Goal: Information Seeking & Learning: Learn about a topic

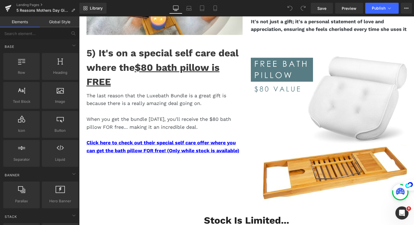
scroll to position [1052, 0]
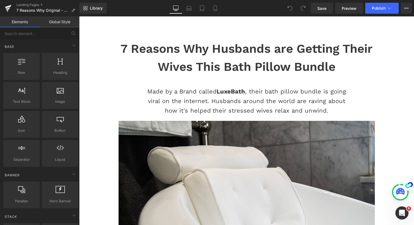
click at [156, 64] on h1 "7 Reasons Why Husbands are Getting Their Wives This Bath Pillow Bundle" at bounding box center [247, 58] width 266 height 36
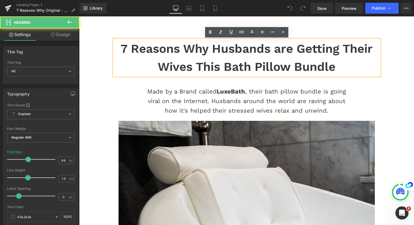
click at [156, 64] on h1 "7 Reasons Why Husbands are Getting Their Wives This Bath Pillow Bundle" at bounding box center [247, 58] width 266 height 36
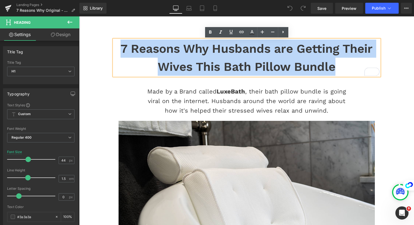
drag, startPoint x: 121, startPoint y: 47, endPoint x: 336, endPoint y: 74, distance: 217.5
click at [336, 74] on h1 "7 Reasons Why Husbands are Getting Their Wives This Bath Pillow Bundle" at bounding box center [247, 58] width 266 height 36
copy h1 "7 Reasons Why Husbands are Getting Their Wives This Bath Pillow Bundle"
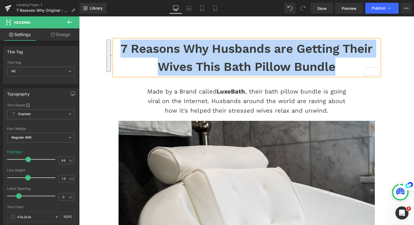
click at [205, 95] on p "Made by a Brand called LuxeBath , their bath pillow bundle is going viral on th…" at bounding box center [246, 101] width 211 height 29
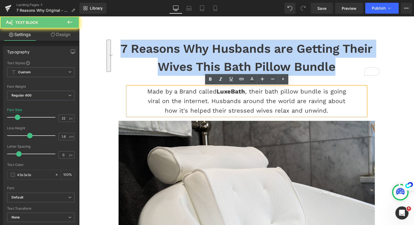
click at [205, 95] on p "Made by a Brand called LuxeBath , their bath pillow bundle is going viral on th…" at bounding box center [246, 101] width 211 height 29
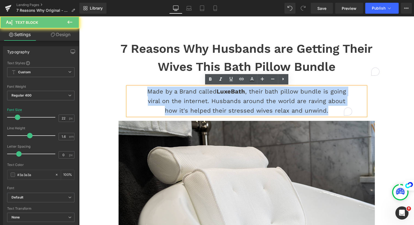
click at [205, 95] on p "Made by a Brand called LuxeBath , their bath pillow bundle is going viral on th…" at bounding box center [246, 101] width 211 height 29
copy p "Made by a Brand called LuxeBath , their bath pillow bundle is going viral on th…"
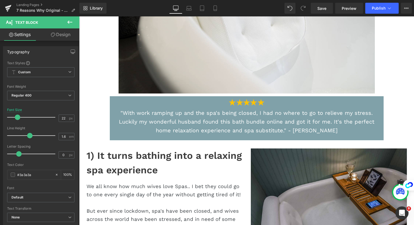
scroll to position [266, 0]
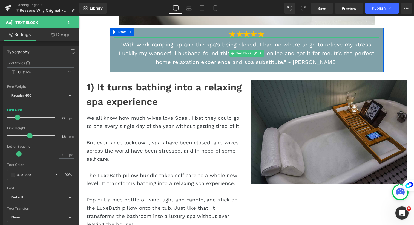
click at [218, 52] on p ""With work ramping up and the spa's being closed, I had no where to go to relie…" at bounding box center [247, 53] width 260 height 26
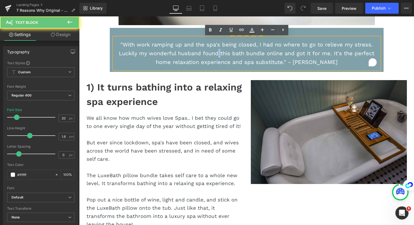
click at [218, 51] on p ""With work ramping up and the spa's being closed, I had no where to go to relie…" at bounding box center [247, 53] width 260 height 26
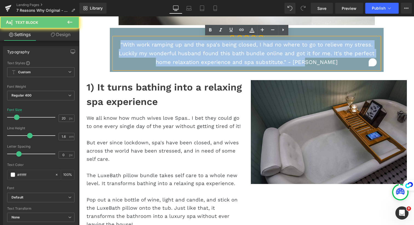
click at [218, 51] on p ""With work ramping up and the spa's being closed, I had no where to go to relie…" at bounding box center [247, 53] width 260 height 26
copy p ""With work ramping up and the spa's being closed, I had no where to go to relie…"
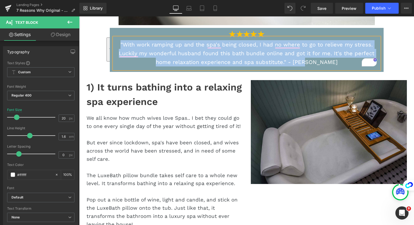
click at [144, 99] on h1 "1) It turns bathing into a relaxing spa experience" at bounding box center [165, 94] width 156 height 29
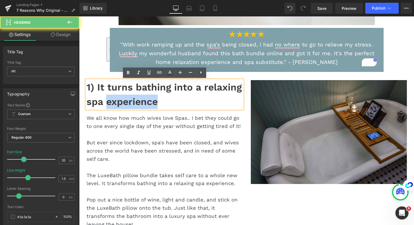
click at [144, 99] on h1 "1) It turns bathing into a relaxing spa experience" at bounding box center [165, 94] width 156 height 29
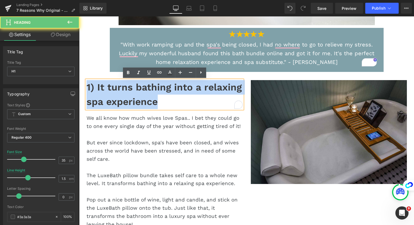
copy h1 "1) It turns bathing into a relaxing spa experience"
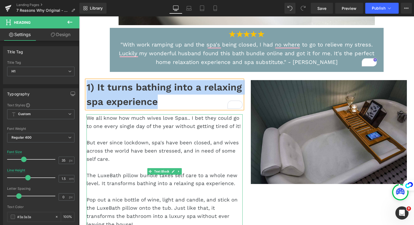
click at [176, 121] on span "We all know how much wives love Spas.. I bet they could go to one every single …" at bounding box center [164, 122] width 154 height 14
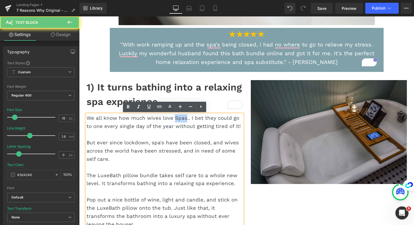
click at [176, 121] on span "We all know how much wives love Spas.. I bet they could go to one every single …" at bounding box center [164, 122] width 154 height 14
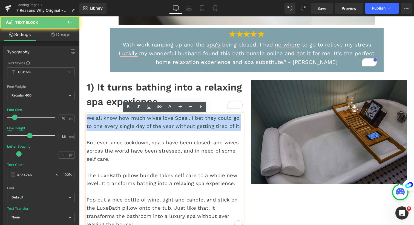
click at [176, 121] on span "We all know how much wives love Spas.. I bet they could go to one every single …" at bounding box center [164, 122] width 154 height 14
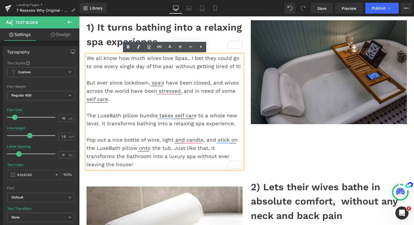
click at [203, 151] on p "Pop out a nice bottle of wine, light and candle, and stick on the LuxeBath pill…" at bounding box center [165, 152] width 156 height 33
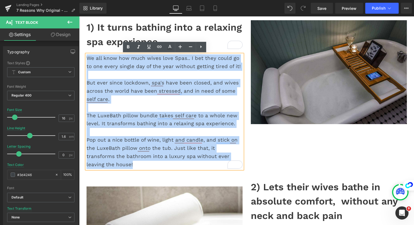
drag, startPoint x: 196, startPoint y: 165, endPoint x: 88, endPoint y: 59, distance: 151.3
click at [88, 59] on div "We all know how much wives love Spas.. I bet they could go to one every single …" at bounding box center [165, 112] width 156 height 114
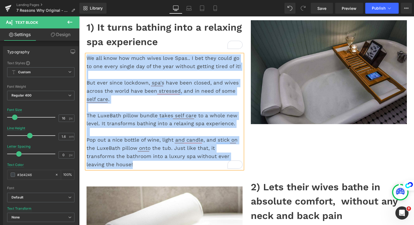
copy div "We all know how much wives love Spas.. I bet they could go to one every single …"
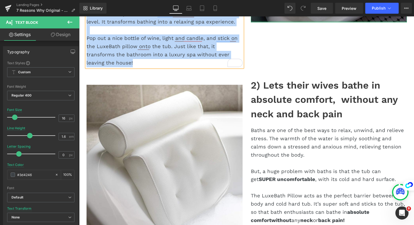
scroll to position [471, 0]
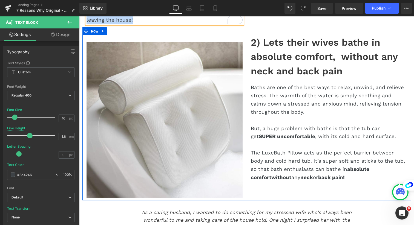
click at [274, 63] on h1 "2) Lets their wives bathe in absolute comfort, without any neck and back pain" at bounding box center [329, 56] width 156 height 43
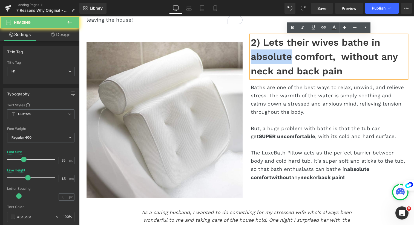
click at [274, 62] on h1 "2) Lets their wives bathe in absolute comfort, without any neck and back pain" at bounding box center [329, 56] width 156 height 43
copy h1 "2) Lets their wives bathe in absolute comfort, without any neck and back pain"
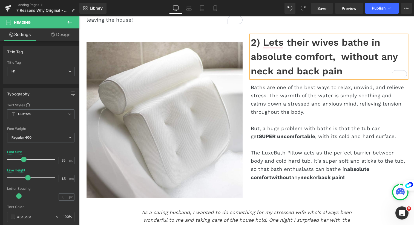
click at [264, 98] on span "Baths are one of the best ways to relax, unwind, and relieve stress. The warmth…" at bounding box center [327, 100] width 153 height 31
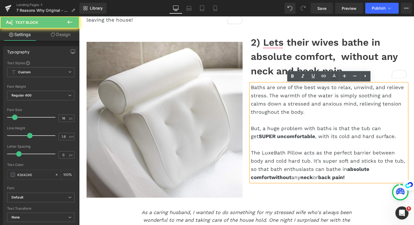
click at [265, 97] on span "Baths are one of the best ways to relax, unwind, and relieve stress. The warmth…" at bounding box center [327, 100] width 153 height 31
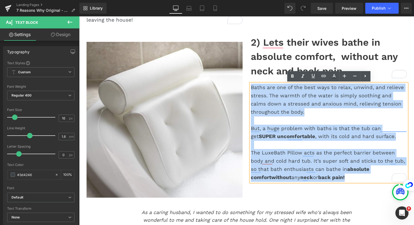
drag, startPoint x: 251, startPoint y: 88, endPoint x: 377, endPoint y: 191, distance: 163.0
click at [377, 191] on div "Image Image 2) Lets their wives bathe in absolute comfort, without any neck and…" at bounding box center [246, 114] width 329 height 174
copy div "Baths are one of the best ways to relax, unwind, and relieve stress. The warmth…"
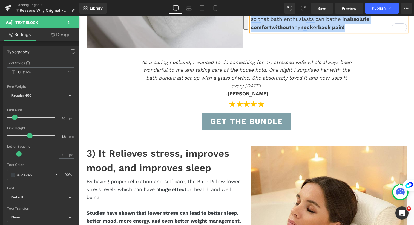
scroll to position [638, 0]
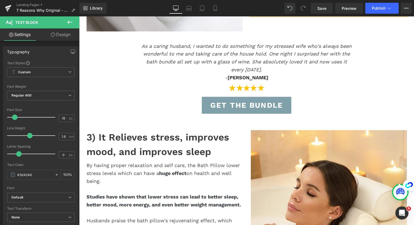
click at [163, 44] on icon "As a caring husband, I wanted to do something for my stressed wife who's always…" at bounding box center [247, 57] width 210 height 29
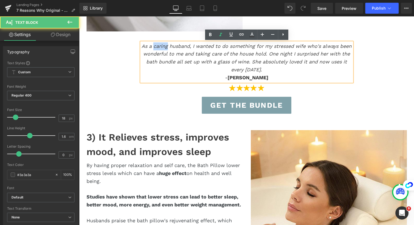
click at [163, 44] on icon "As a caring husband, I wanted to do something for my stressed wife who's always…" at bounding box center [247, 57] width 210 height 29
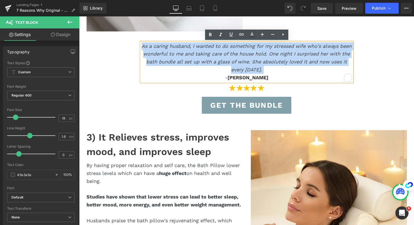
copy icon "As a caring husband, I wanted to do something for my stressed wife who's always…"
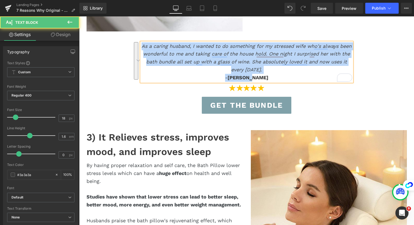
drag, startPoint x: 267, startPoint y: 78, endPoint x: 142, endPoint y: 49, distance: 128.6
click at [142, 49] on div "As a caring husband, I wanted to do something for my stressed wife who's always…" at bounding box center [246, 61] width 211 height 39
copy div "As a caring husband, I wanted to do something for my stressed wife who's always…"
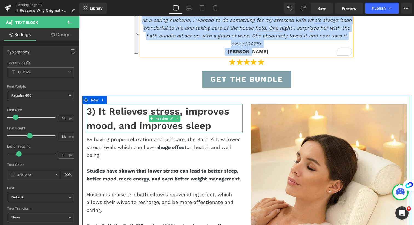
scroll to position [671, 0]
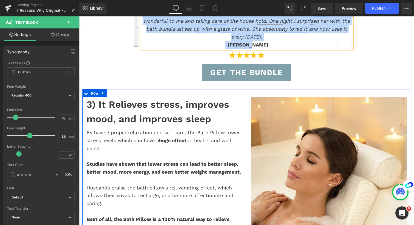
click at [102, 113] on h1 "3) It Relieves stress, improves mood, and improves sleep" at bounding box center [165, 112] width 156 height 29
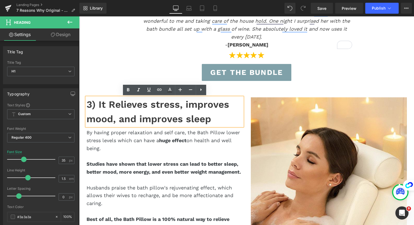
click at [87, 104] on div "3) It Relieves stress, improves mood, and improves sleep" at bounding box center [165, 112] width 156 height 29
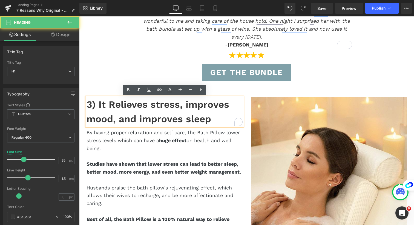
click at [87, 104] on div "3) It Relieves stress, improves mood, and improves sleep" at bounding box center [165, 112] width 156 height 29
copy h1 "3) It Relieves stress, improves mood, and improves sleep"
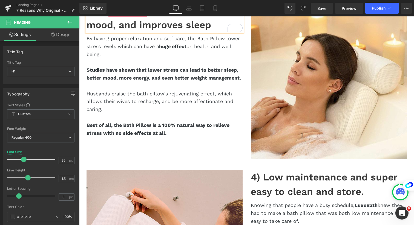
scroll to position [766, 0]
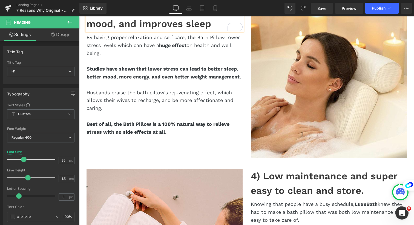
click at [167, 152] on div "3) It Relieves stress, improves mood, and improves sleep Heading By having prop…" at bounding box center [246, 77] width 329 height 167
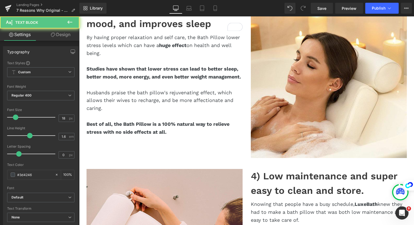
click at [166, 135] on b "Best of all, the Bath Pillow is a 100% natural way to relieve stress with no si…" at bounding box center [158, 128] width 143 height 14
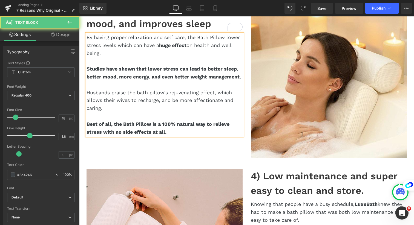
click at [166, 135] on b "Best of all, the Bath Pillow is a 100% natural way to relieve stress with no si…" at bounding box center [158, 128] width 143 height 14
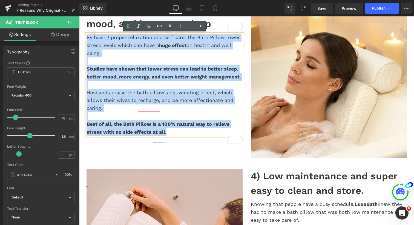
drag, startPoint x: 172, startPoint y: 139, endPoint x: 78, endPoint y: 26, distance: 147.2
click at [79, 26] on html "Skip to content Submit Close search Home Catalog 7 Reasons Why Husbands are Get…" at bounding box center [246, 169] width 335 height 1839
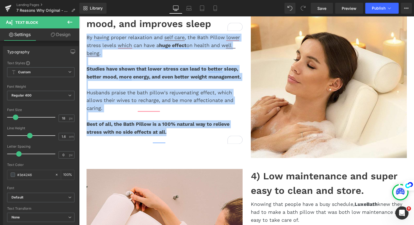
copy div "By having proper relaxation and self care, the Bath Pillow lower stress levels …"
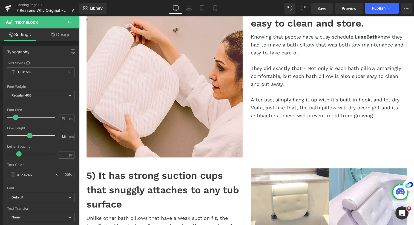
scroll to position [908, 0]
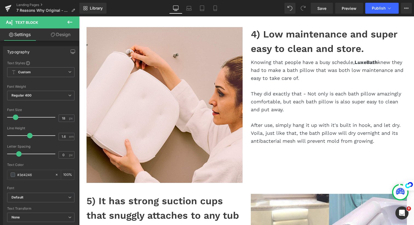
click at [284, 44] on h1 "4) Low maintenance and super easy to clean and store." at bounding box center [329, 41] width 156 height 29
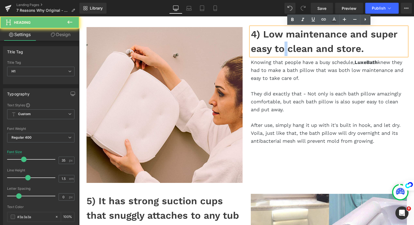
click at [284, 43] on h1 "4) Low maintenance and super easy to clean and store." at bounding box center [329, 41] width 156 height 29
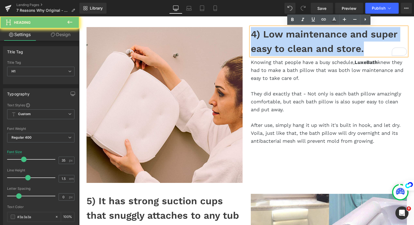
copy h1 "4) Low maintenance and super easy to clean and store."
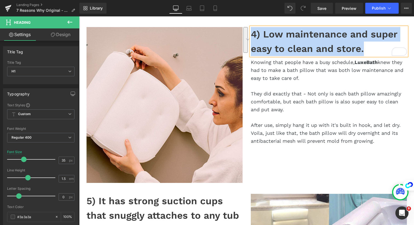
click at [257, 72] on p "Knowing that people have a busy schedule, LuxeBath knew they had to make a bath…" at bounding box center [329, 71] width 156 height 24
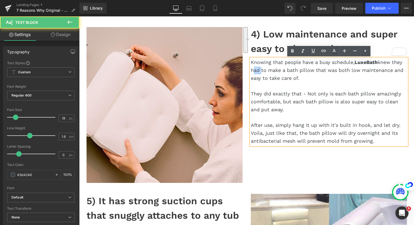
click at [257, 72] on p "Knowing that people have a busy schedule, LuxeBath knew they had to make a bath…" at bounding box center [329, 71] width 156 height 24
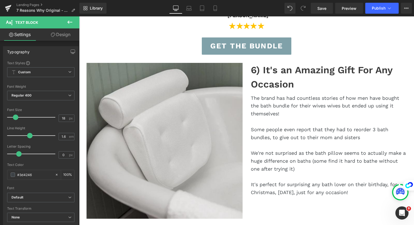
click at [255, 68] on h1 "6) It's an Amazing Gift For Any Occasion" at bounding box center [329, 77] width 156 height 29
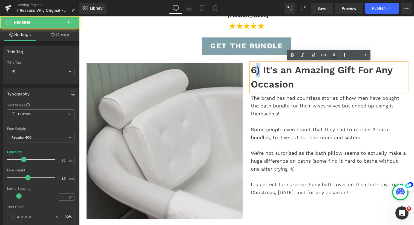
click at [255, 68] on h1 "6) It's an Amazing Gift For Any Occasion" at bounding box center [329, 77] width 156 height 29
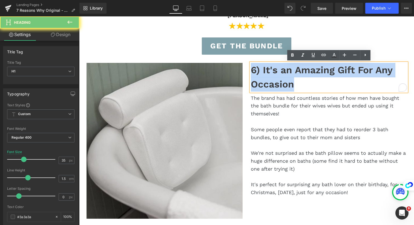
copy h1 "6) It's an Amazing Gift For Any Occasion"
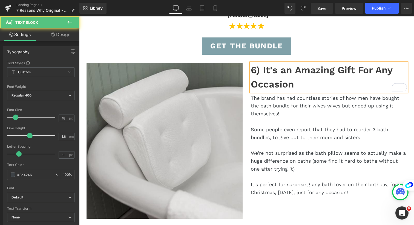
click at [257, 99] on p "The brand has had countless stories of how men have bought the bath bundle for …" at bounding box center [329, 106] width 156 height 24
